Goal: Transaction & Acquisition: Subscribe to service/newsletter

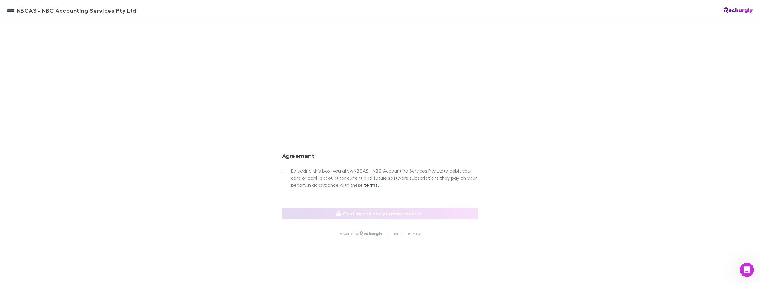
scroll to position [486, 0]
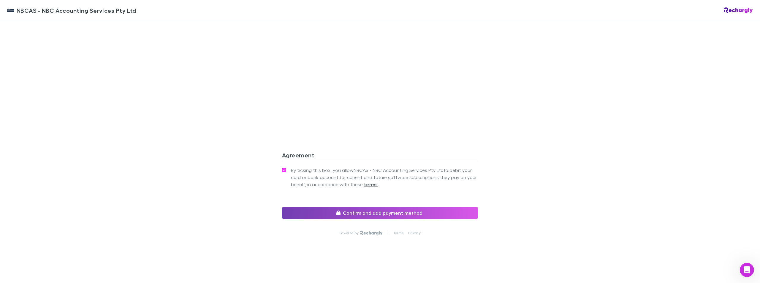
click at [333, 211] on button "Confirm and add payment method" at bounding box center [380, 213] width 196 height 12
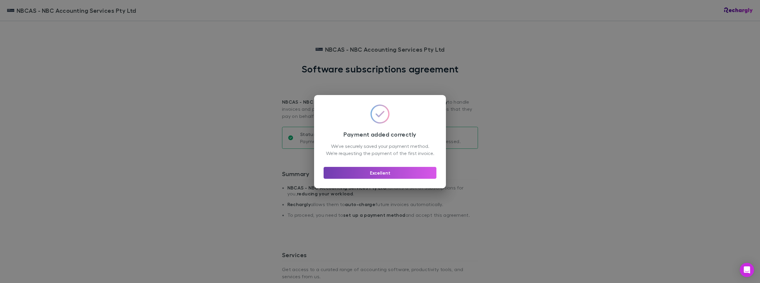
click at [356, 176] on button "Excellent" at bounding box center [380, 173] width 113 height 12
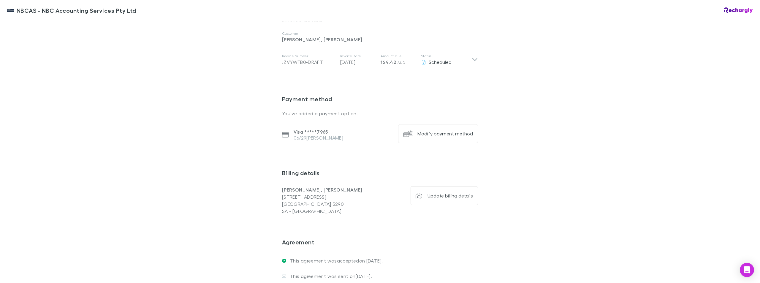
scroll to position [314, 0]
